Goal: Information Seeking & Learning: Learn about a topic

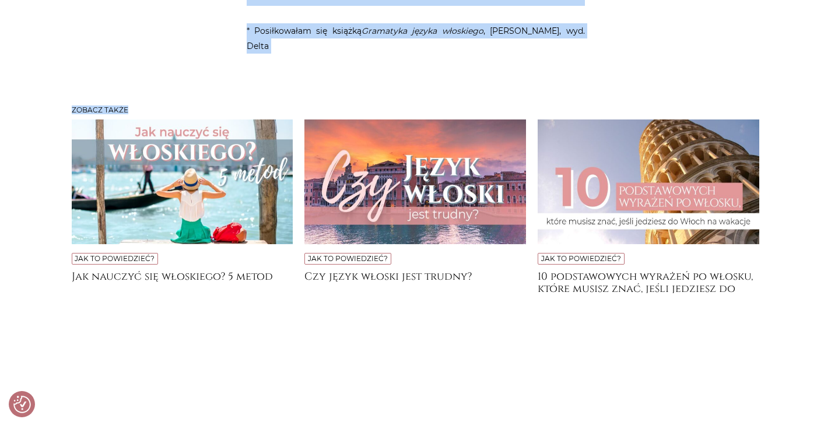
scroll to position [4189, 0]
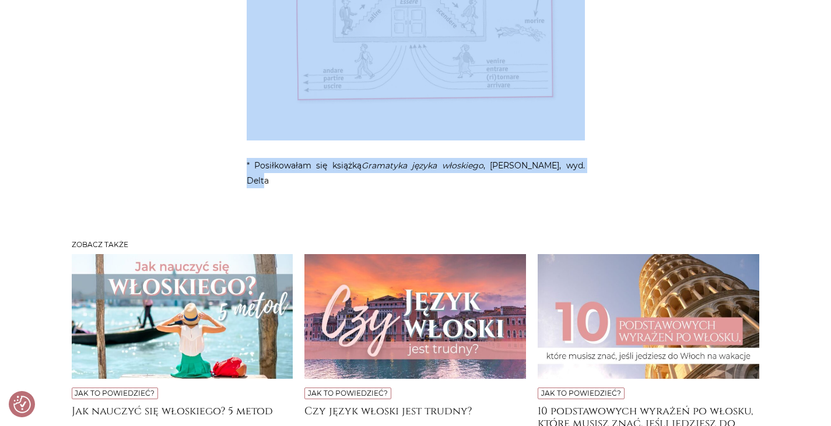
drag, startPoint x: 306, startPoint y: 188, endPoint x: 616, endPoint y: 87, distance: 326.8
copy article "O essere i avere i ich stosunkach z innymi Gramatyka Z czasem passato prossimo …"
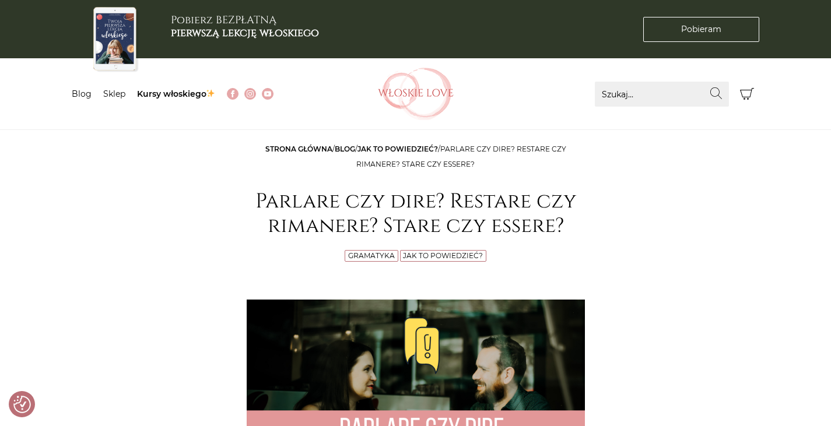
drag, startPoint x: 311, startPoint y: 227, endPoint x: 215, endPoint y: 179, distance: 107.7
copy article "Parlare czy dire? Restare czy rimanere? Stare czy essere? Gramatyka Jak to powi…"
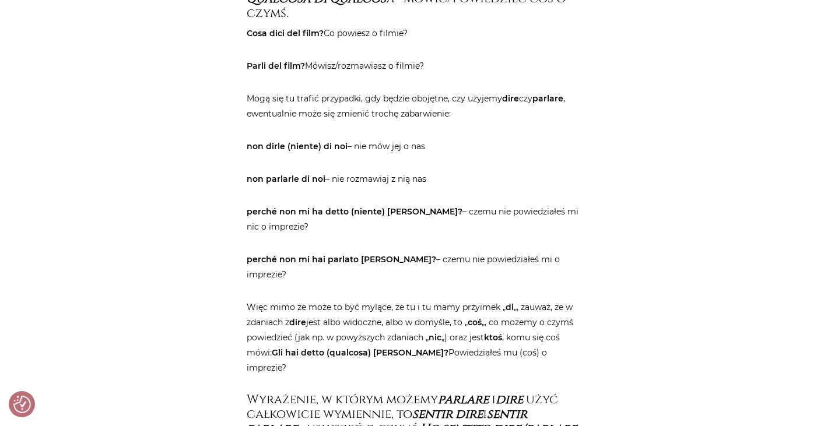
scroll to position [1805, 0]
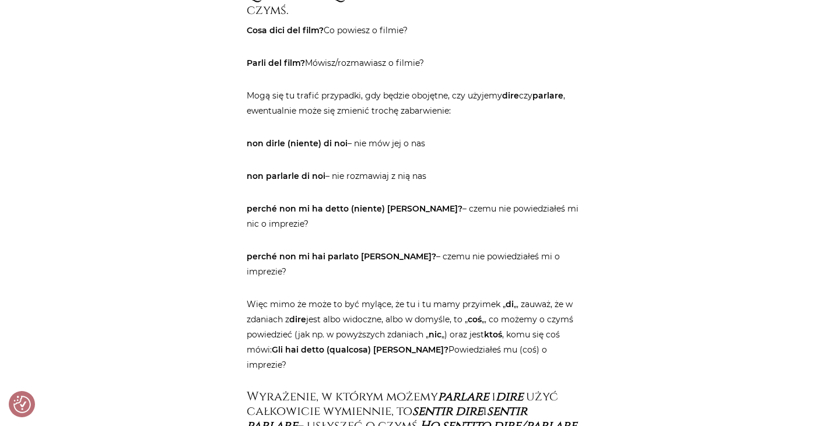
click at [806, 229] on main "Strona główna / Blog / Jak to powiedzieć? / Parlare czy dire? Restare czy riman…" at bounding box center [415, 227] width 831 height 3781
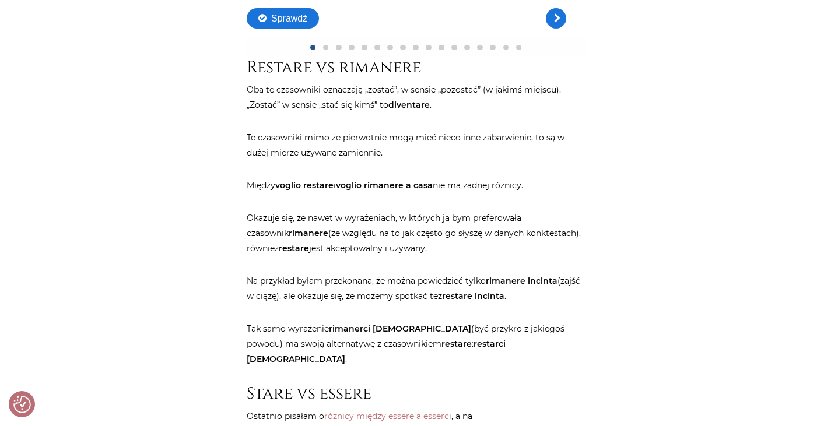
scroll to position [2364, 0]
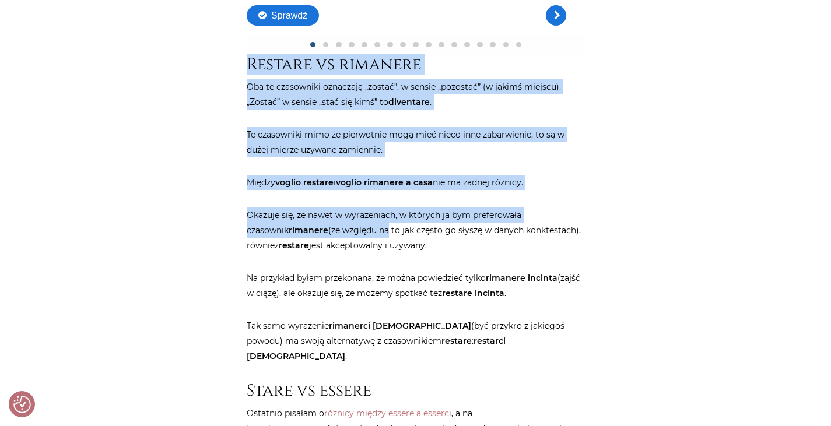
drag, startPoint x: 247, startPoint y: 32, endPoint x: 345, endPoint y: 201, distance: 195.2
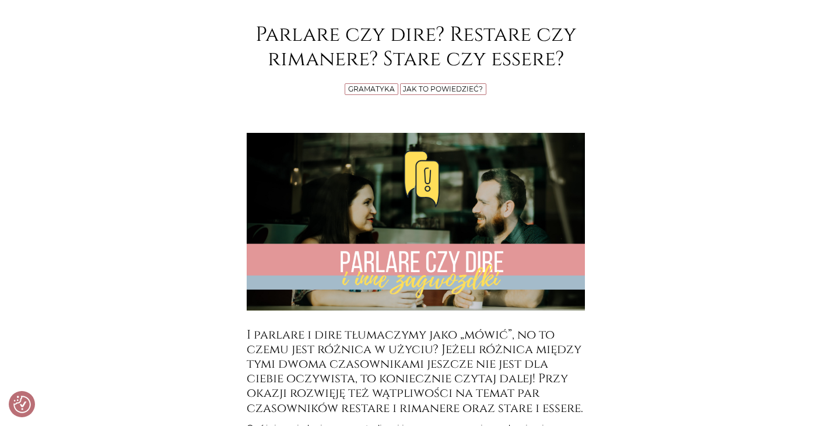
scroll to position [55, 0]
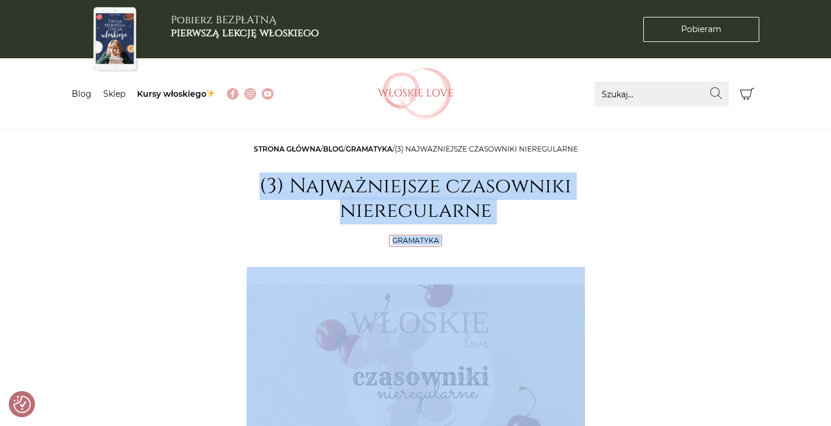
drag, startPoint x: 595, startPoint y: 194, endPoint x: 222, endPoint y: 198, distance: 372.6
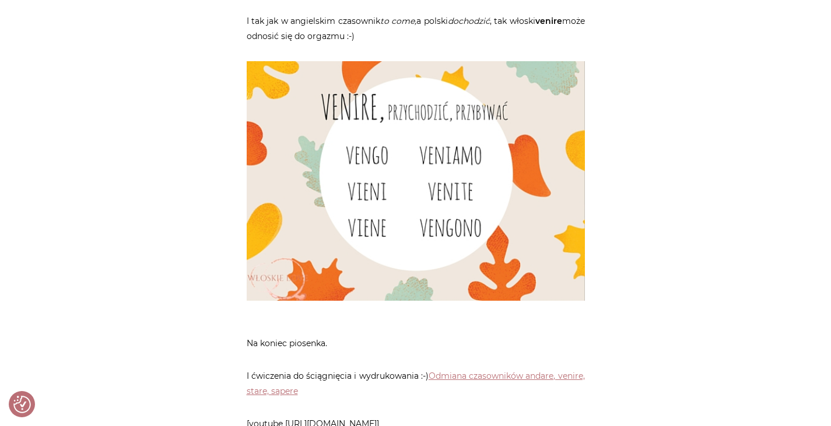
scroll to position [2970, 0]
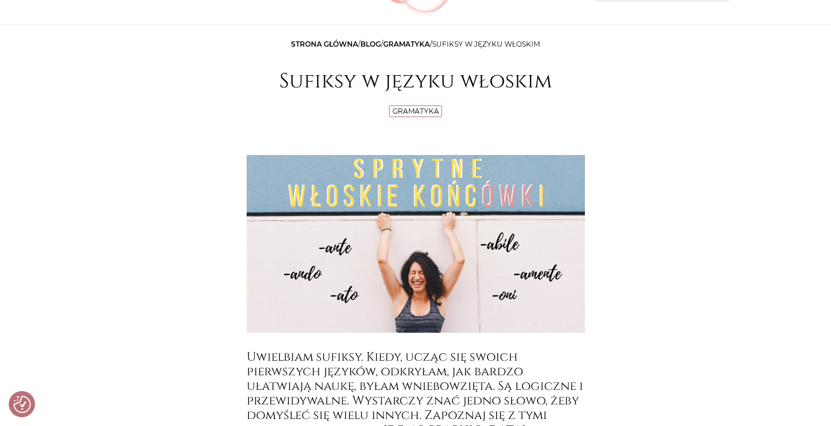
scroll to position [94, 0]
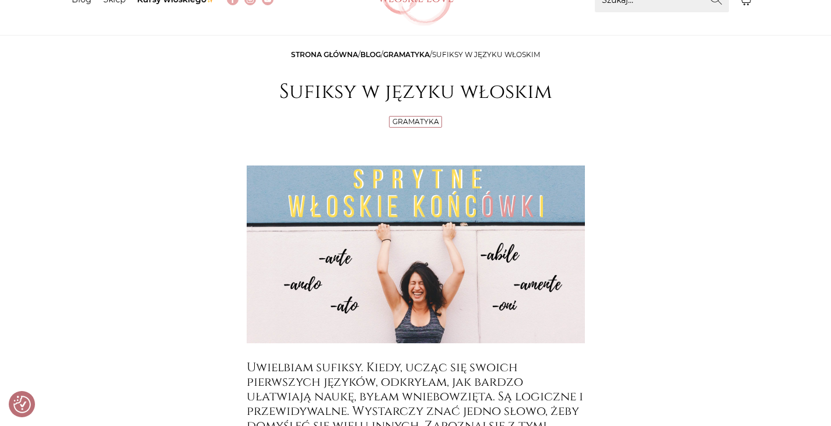
click at [278, 91] on h1 "Sufiksy w języku włoskim" at bounding box center [416, 92] width 338 height 24
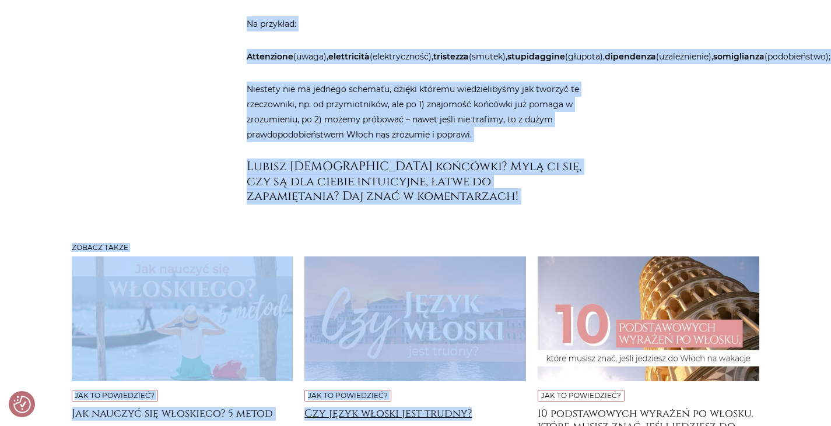
scroll to position [3790, 0]
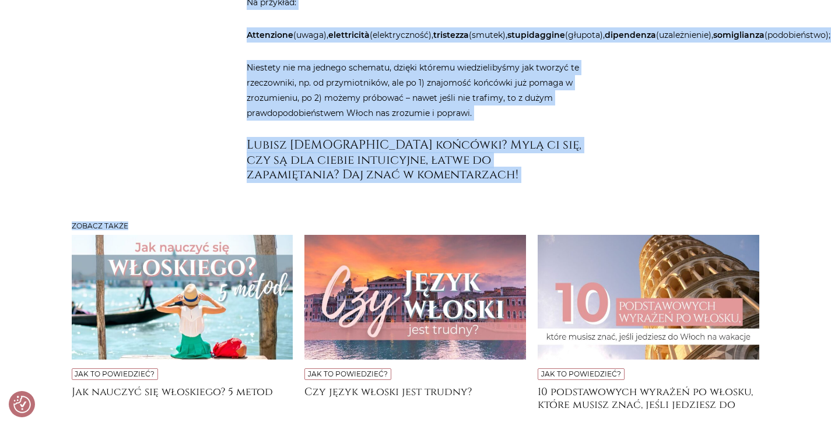
drag, startPoint x: 280, startPoint y: 90, endPoint x: 499, endPoint y: 190, distance: 240.3
copy div "Loremip d sitame consect Adipiscin Elitseddo eiusmod. Tempo, incid utl etdolo m…"
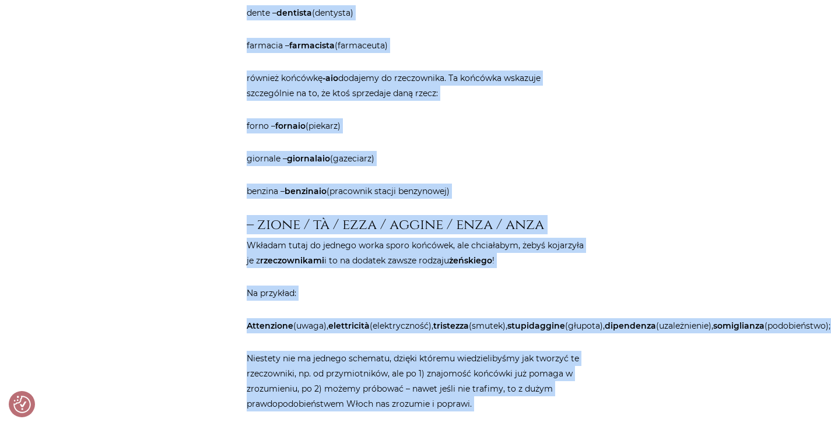
scroll to position [3495, 0]
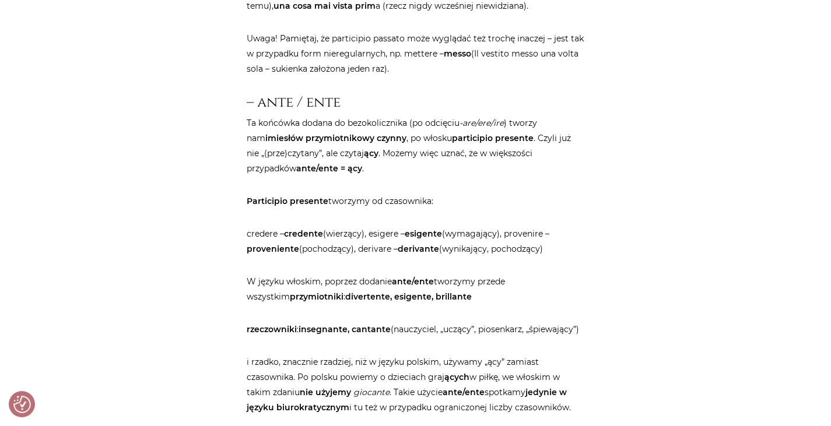
scroll to position [0, 0]
